Goal: Task Accomplishment & Management: Use online tool/utility

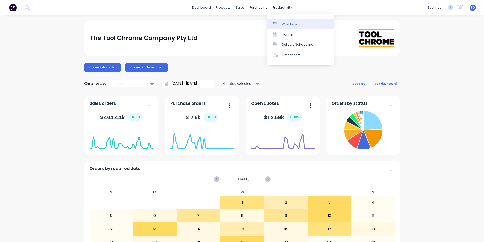
click at [288, 23] on div "Workflow" at bounding box center [289, 24] width 15 height 5
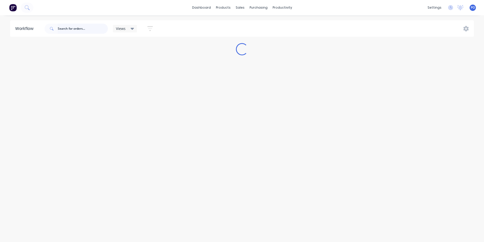
click at [93, 29] on input "text" at bounding box center [83, 29] width 50 height 10
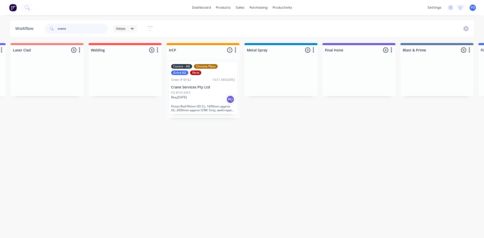
scroll to position [0, 704]
click at [203, 95] on div "Req. [DATE] PU" at bounding box center [201, 99] width 64 height 9
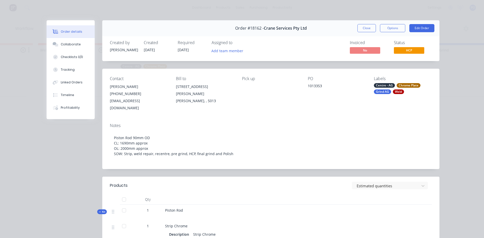
scroll to position [0, 763]
click at [361, 26] on button "Close" at bounding box center [367, 28] width 18 height 8
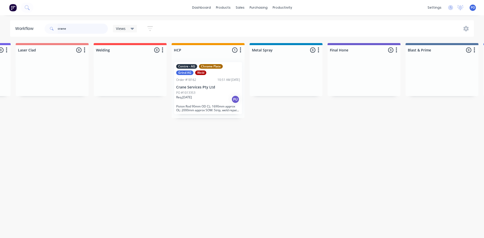
scroll to position [0, 700]
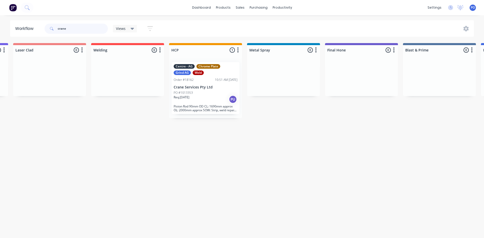
drag, startPoint x: 66, startPoint y: 28, endPoint x: 42, endPoint y: 19, distance: 25.9
click at [45, 24] on div "crane" at bounding box center [76, 29] width 63 height 10
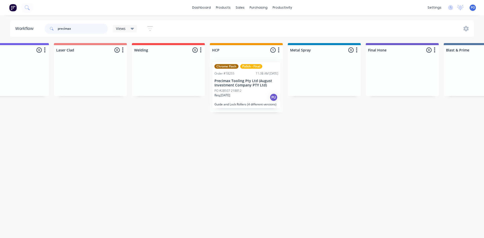
scroll to position [0, 678]
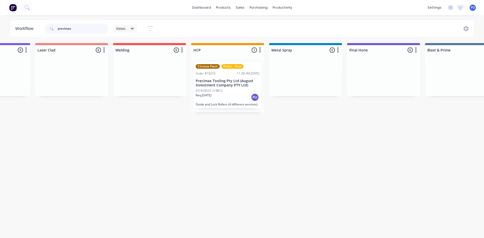
type input "precimax"
click at [236, 94] on div "Req. [DATE] PU" at bounding box center [228, 97] width 64 height 9
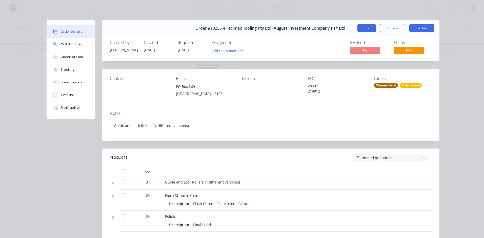
click at [360, 28] on button "Close" at bounding box center [367, 28] width 18 height 8
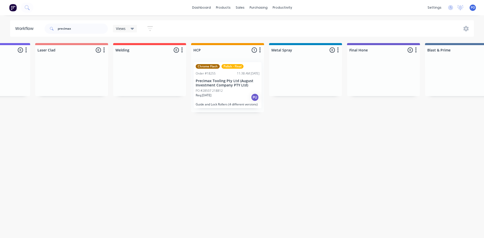
click at [231, 94] on div "Req. [DATE] PU" at bounding box center [228, 97] width 64 height 9
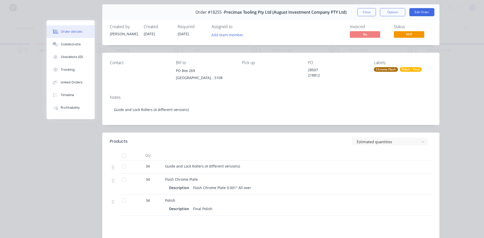
scroll to position [0, 0]
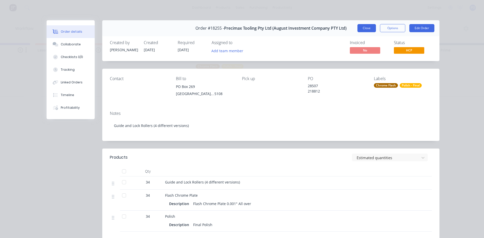
click at [361, 27] on button "Close" at bounding box center [367, 28] width 18 height 8
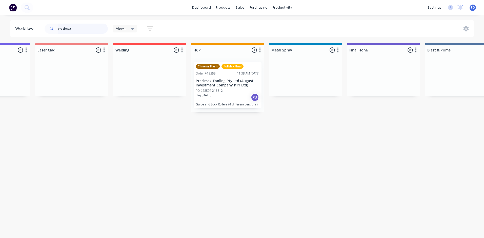
drag, startPoint x: 73, startPoint y: 27, endPoint x: 57, endPoint y: 28, distance: 16.2
click at [57, 28] on div "precimax" at bounding box center [76, 29] width 63 height 10
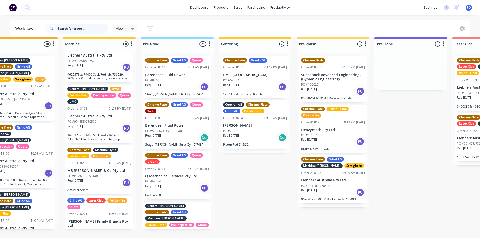
scroll to position [0, 260]
